Goal: Use online tool/utility

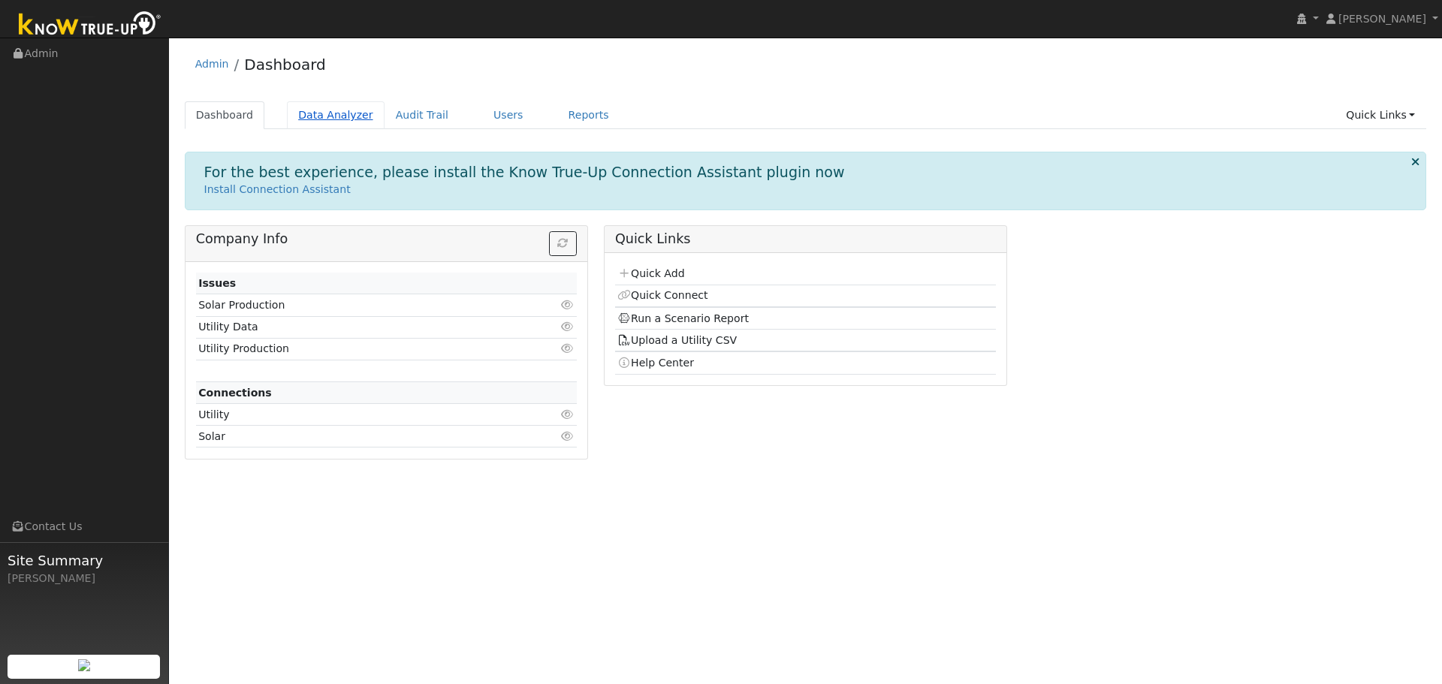
click at [324, 110] on link "Data Analyzer" at bounding box center [336, 115] width 98 height 28
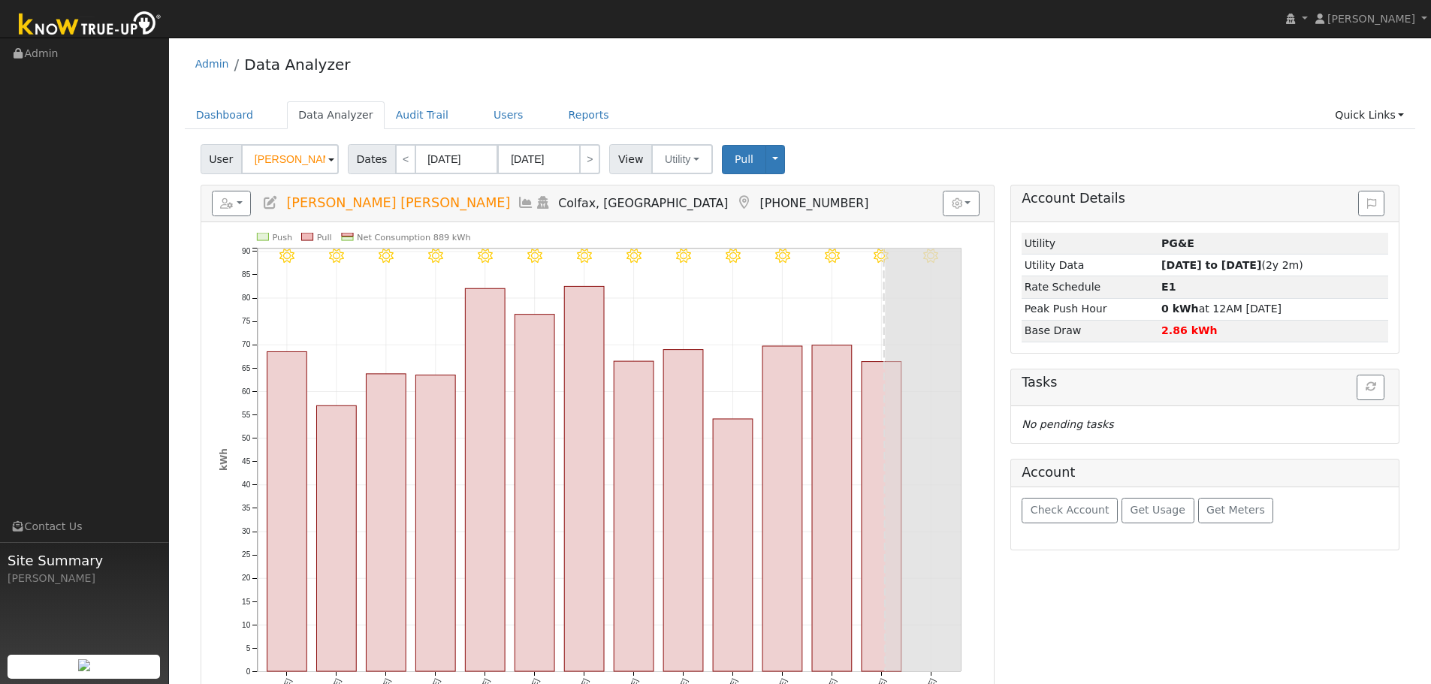
click at [311, 159] on input "Joy Geneva Scott" at bounding box center [290, 159] width 98 height 30
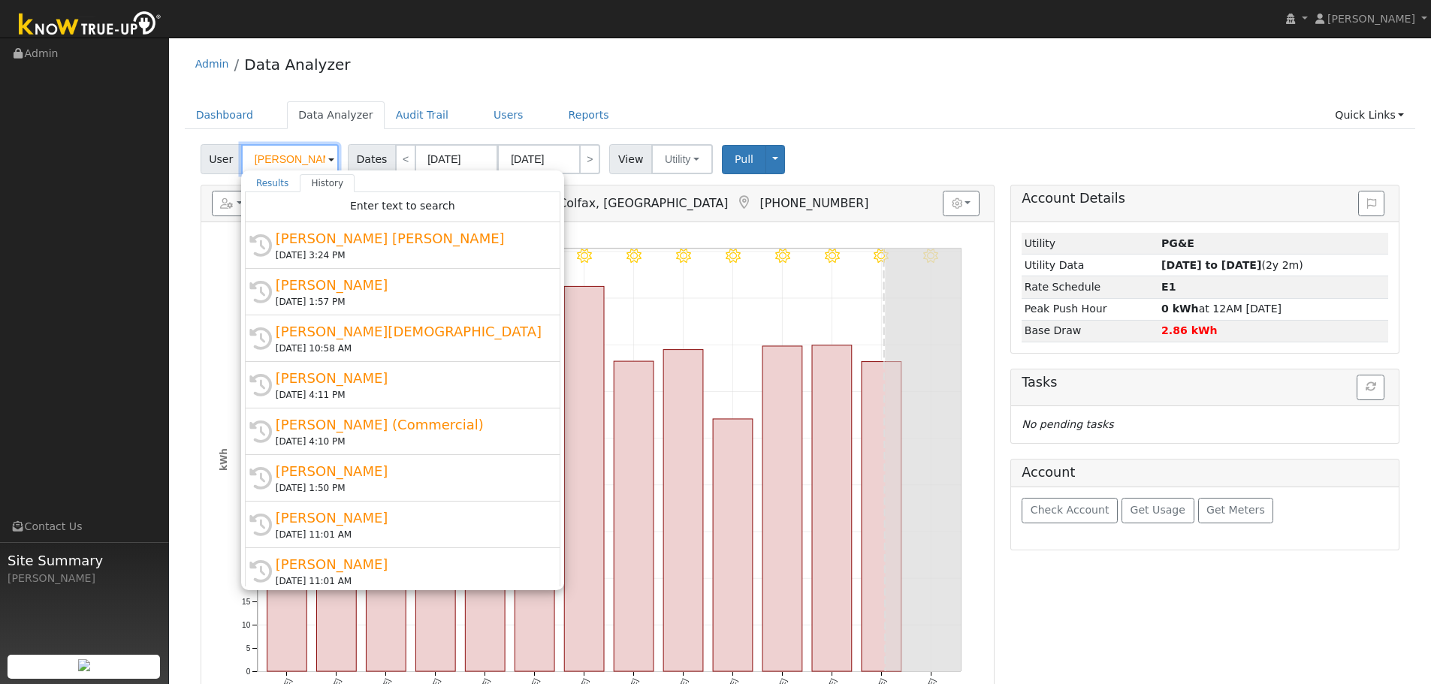
click at [311, 159] on input "Joy Geneva Scott" at bounding box center [290, 159] width 98 height 30
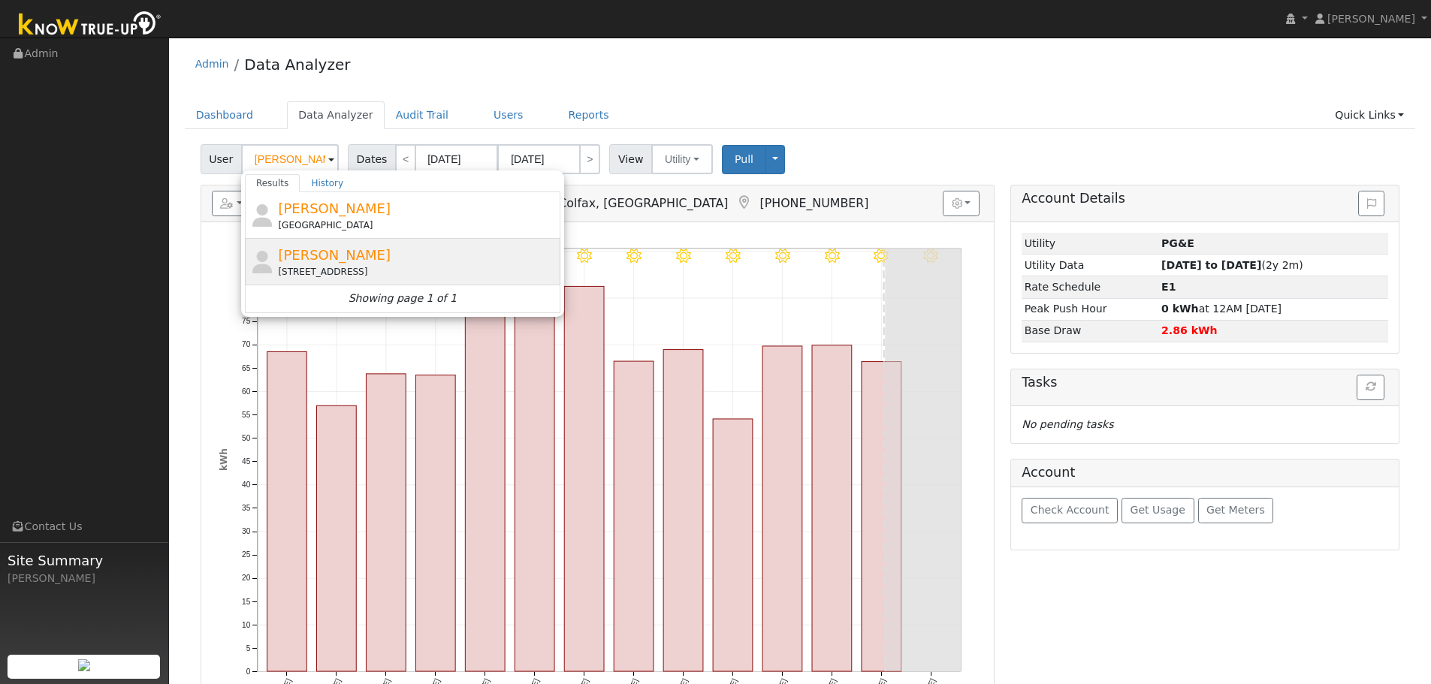
click at [439, 259] on div "Mike Saravia 2000 Lucca Lane, Lincoln, CA 95648" at bounding box center [417, 262] width 279 height 34
type input "Mike Saravia"
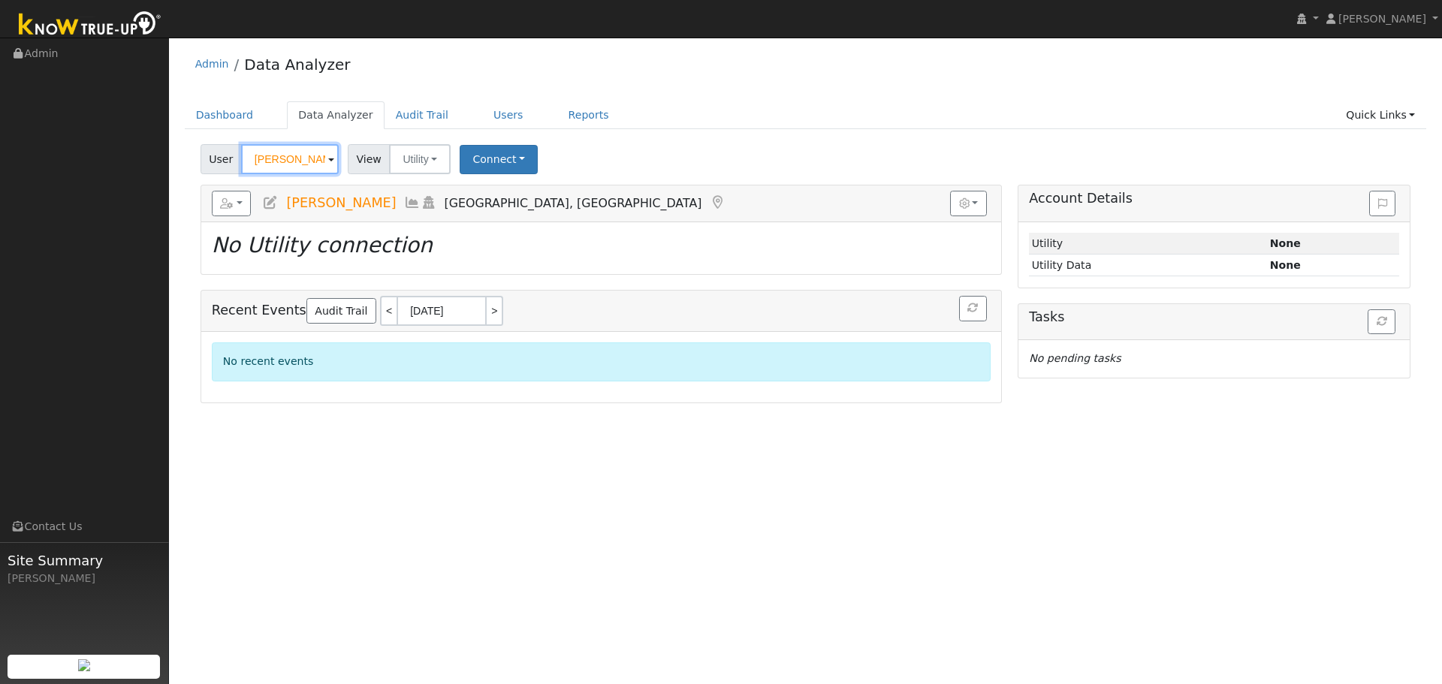
click at [310, 160] on input "Mike Saravia" at bounding box center [290, 159] width 98 height 30
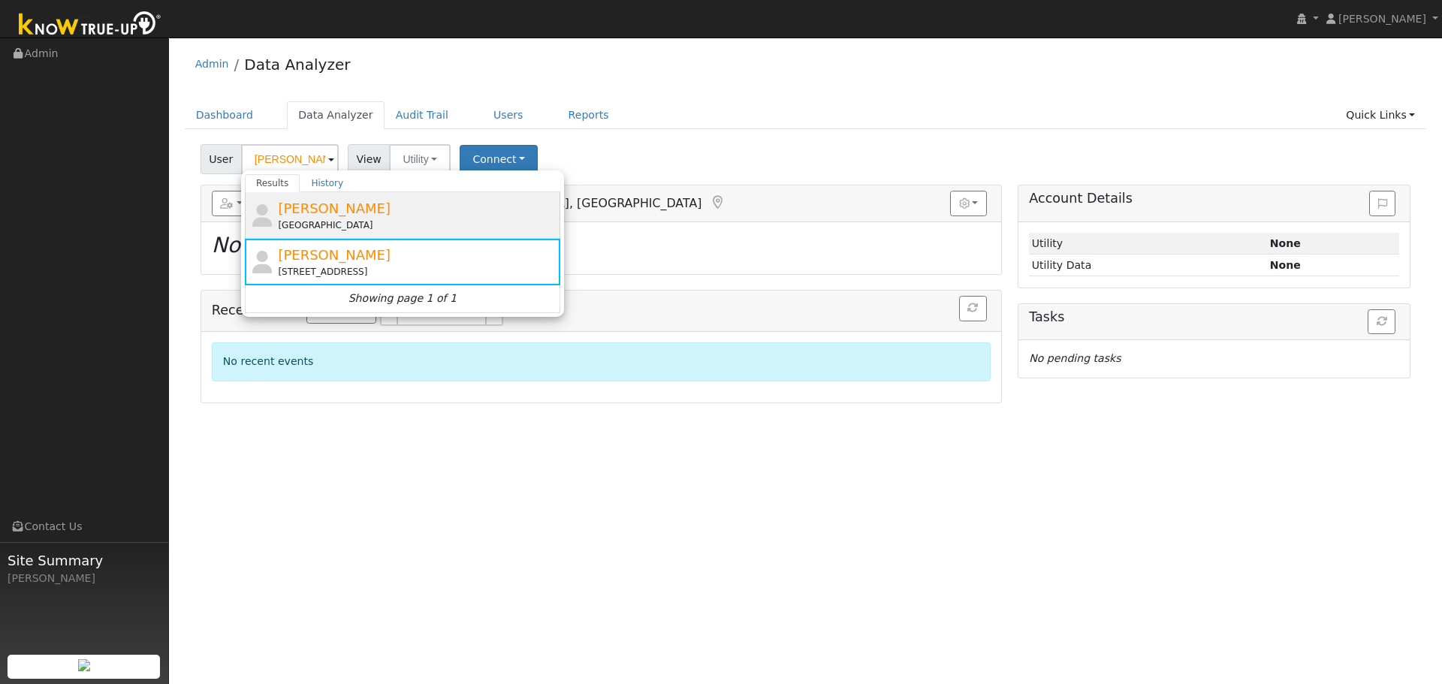
click at [339, 221] on div "Lucca Lane, Lincoln, CA 95648" at bounding box center [417, 226] width 279 height 14
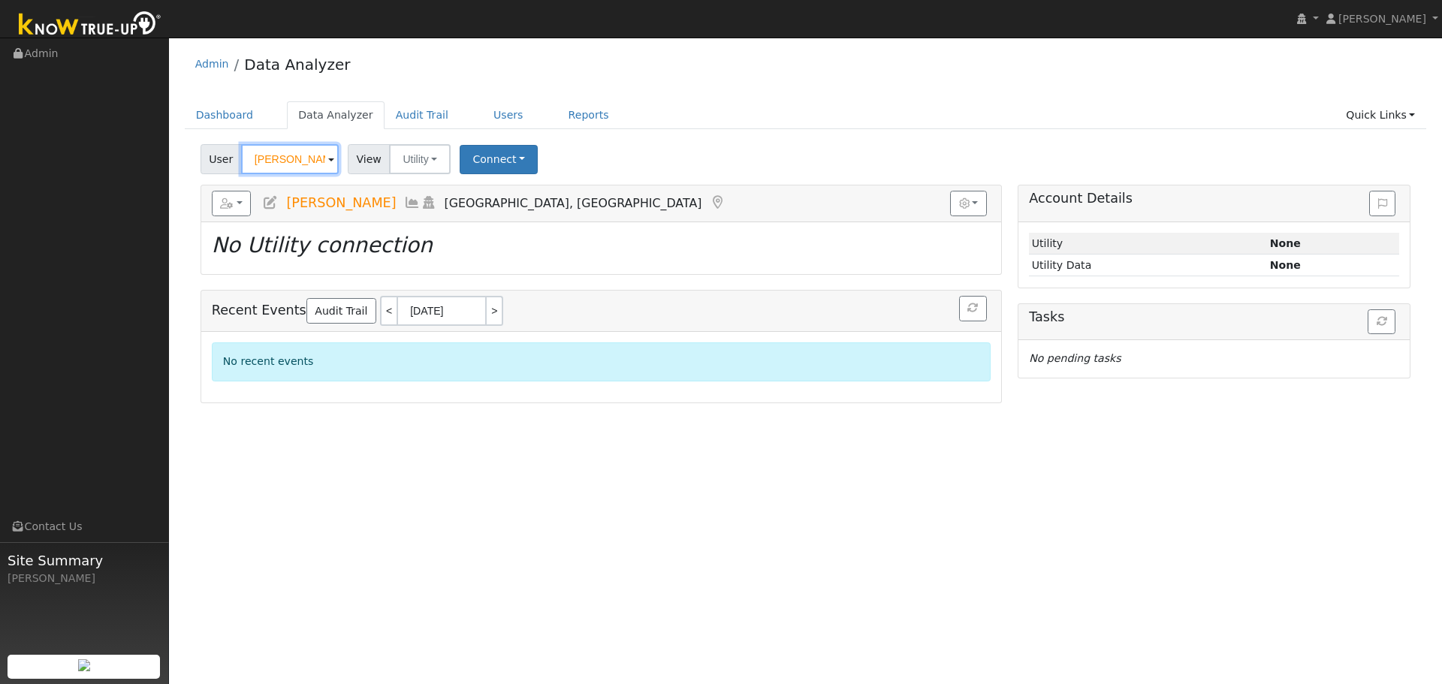
click at [304, 170] on input "Mike Saravia" at bounding box center [290, 159] width 98 height 30
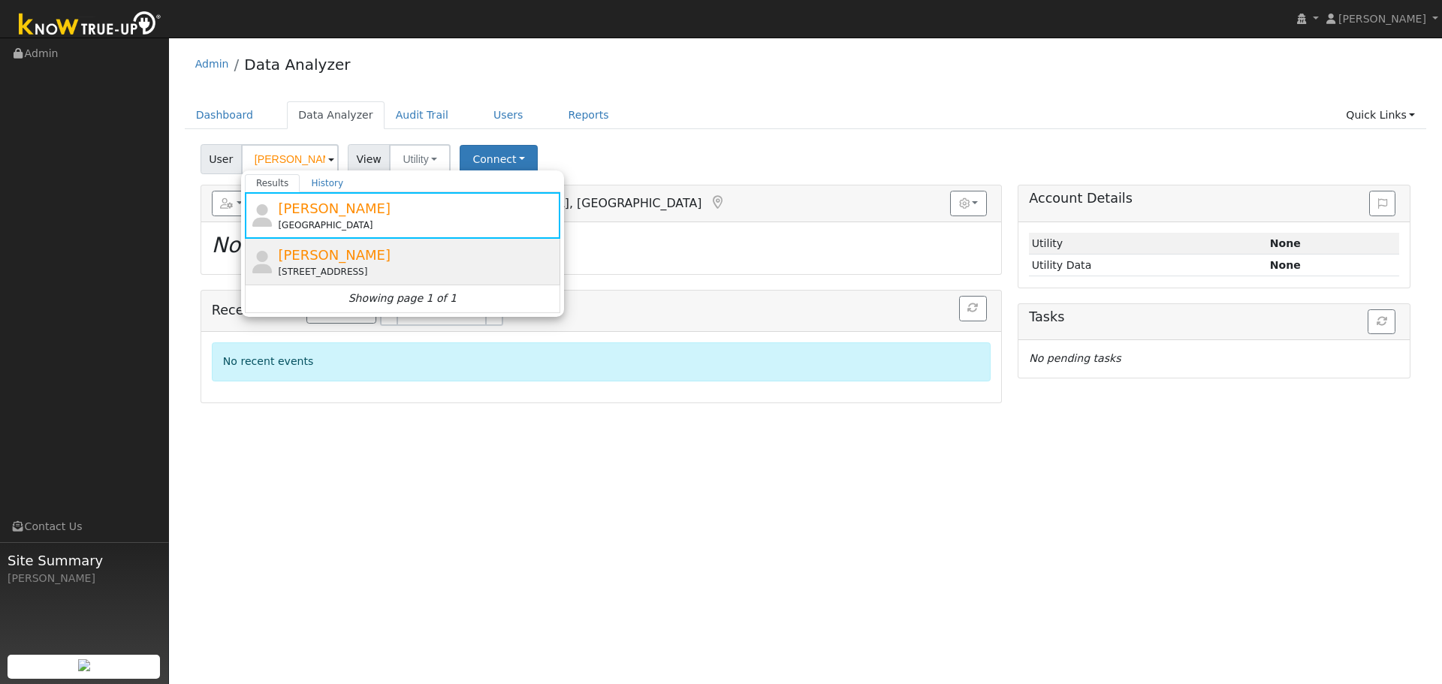
click at [410, 261] on div "Mike Saravia 2000 Lucca Lane, Lincoln, CA 95648" at bounding box center [417, 262] width 279 height 34
